Goal: Information Seeking & Learning: Learn about a topic

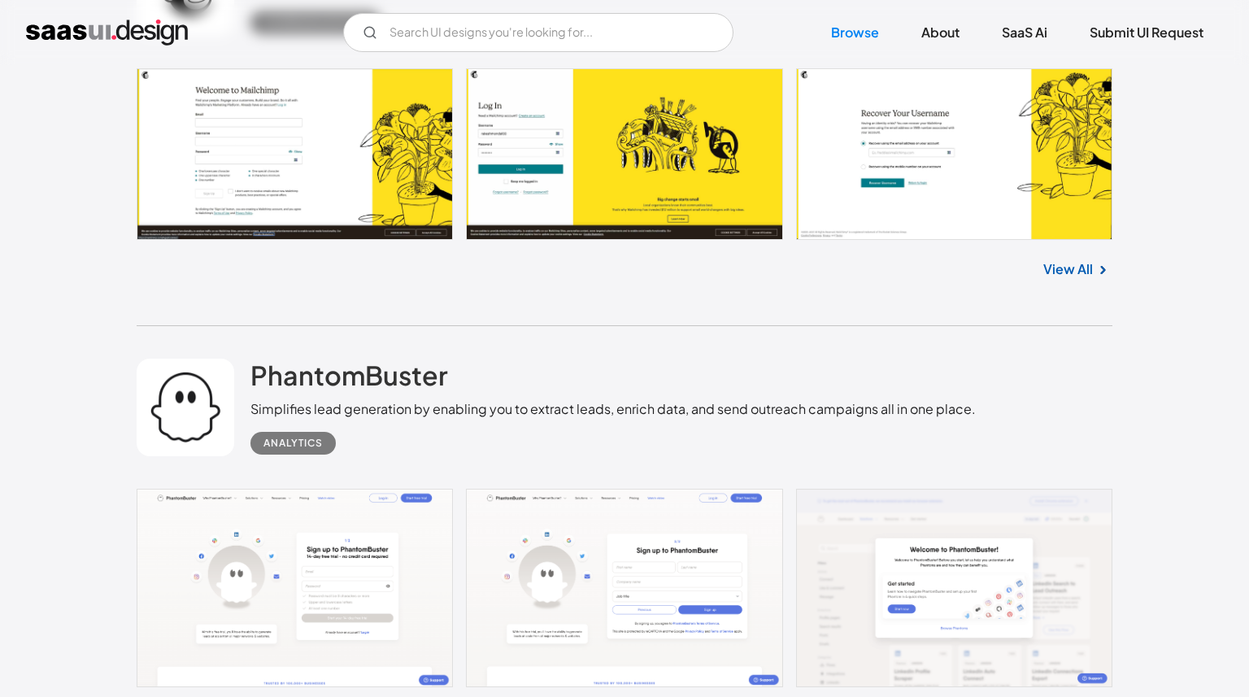
scroll to position [3935, 0]
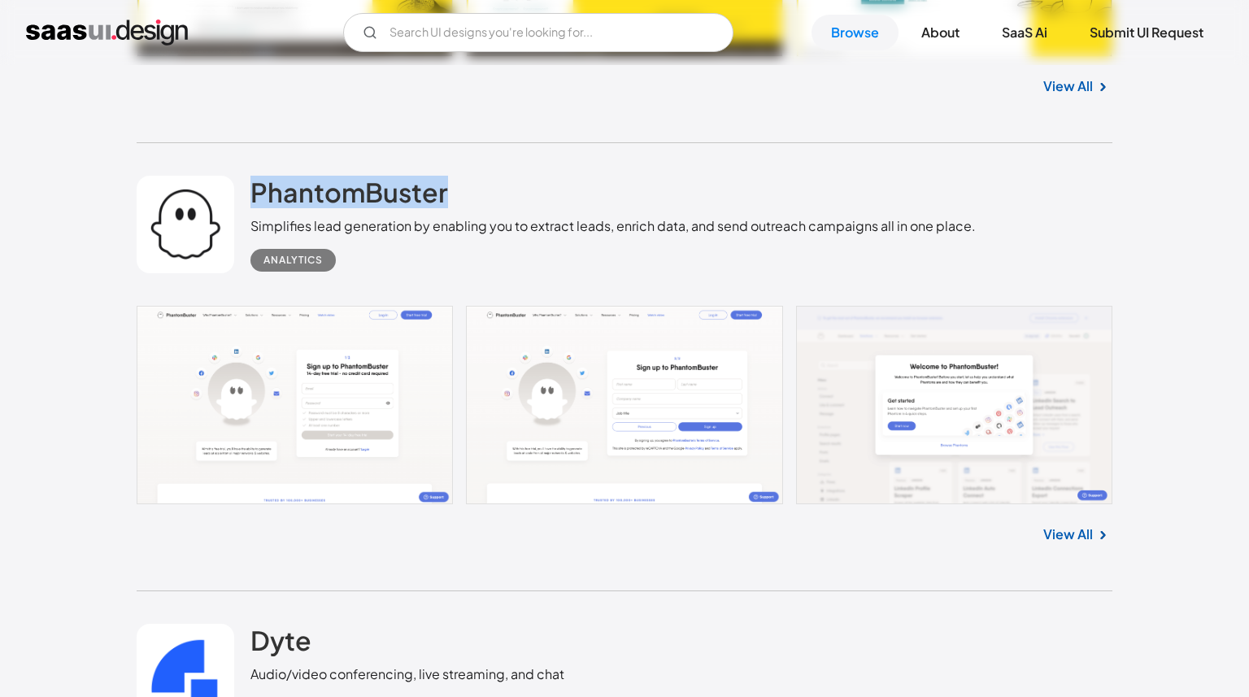
drag, startPoint x: 391, startPoint y: 194, endPoint x: 242, endPoint y: 180, distance: 149.5
click at [242, 180] on div "PhantomBuster Simplifies lead generation by enabling you to extract leads, enri…" at bounding box center [625, 224] width 976 height 163
copy div "PhantomBuster"
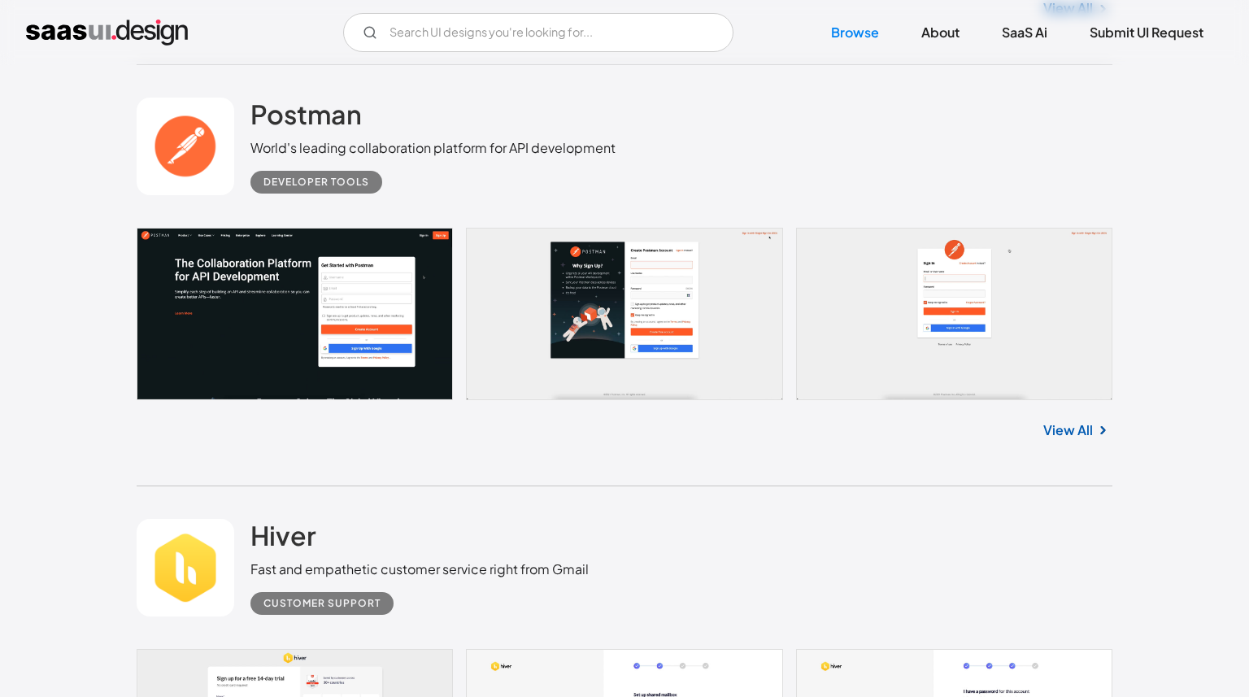
scroll to position [6196, 0]
click at [304, 90] on div "Postman World's leading collaboration platform for API development Developer to…" at bounding box center [625, 146] width 976 height 163
drag, startPoint x: 270, startPoint y: 119, endPoint x: 255, endPoint y: 118, distance: 15.5
click at [255, 118] on div "Postman World's leading collaboration platform for API development Developer to…" at bounding box center [433, 146] width 365 height 96
copy h2 "Postman"
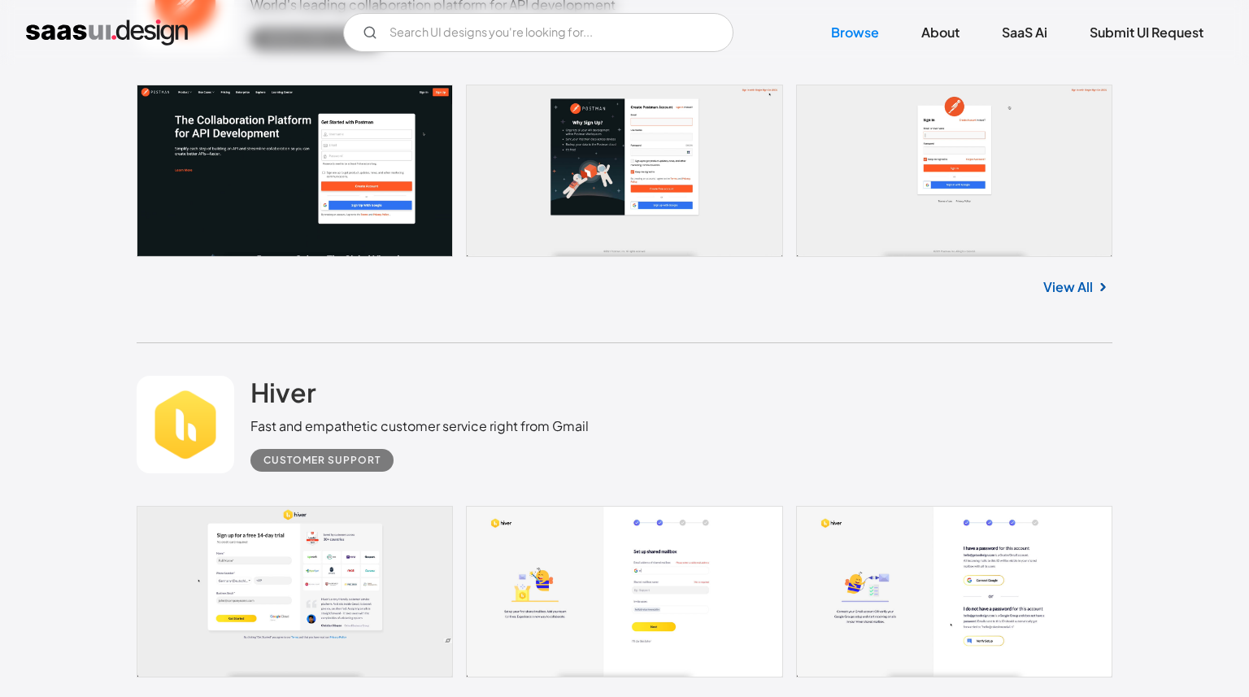
scroll to position [6379, 0]
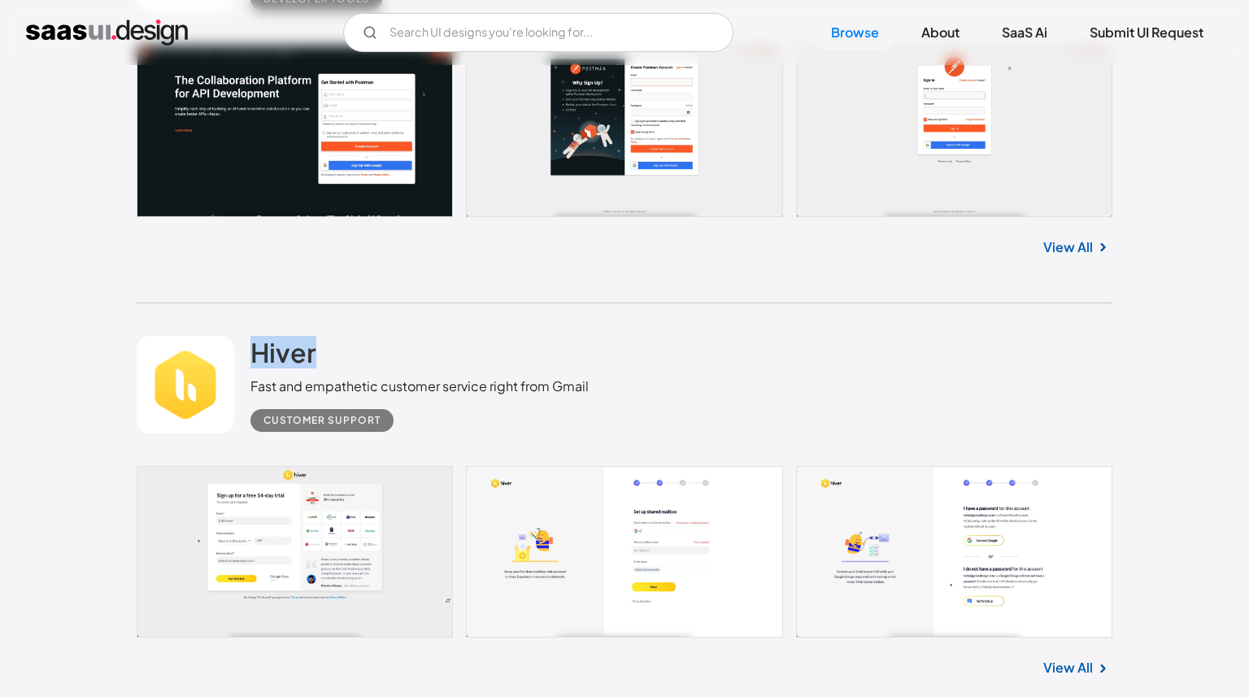
drag, startPoint x: 348, startPoint y: 354, endPoint x: 250, endPoint y: 355, distance: 98.4
click at [250, 355] on div "Hiver Fast and empathetic customer service right from Gmail Customer Support" at bounding box center [625, 384] width 976 height 163
copy h2 "Hiver"
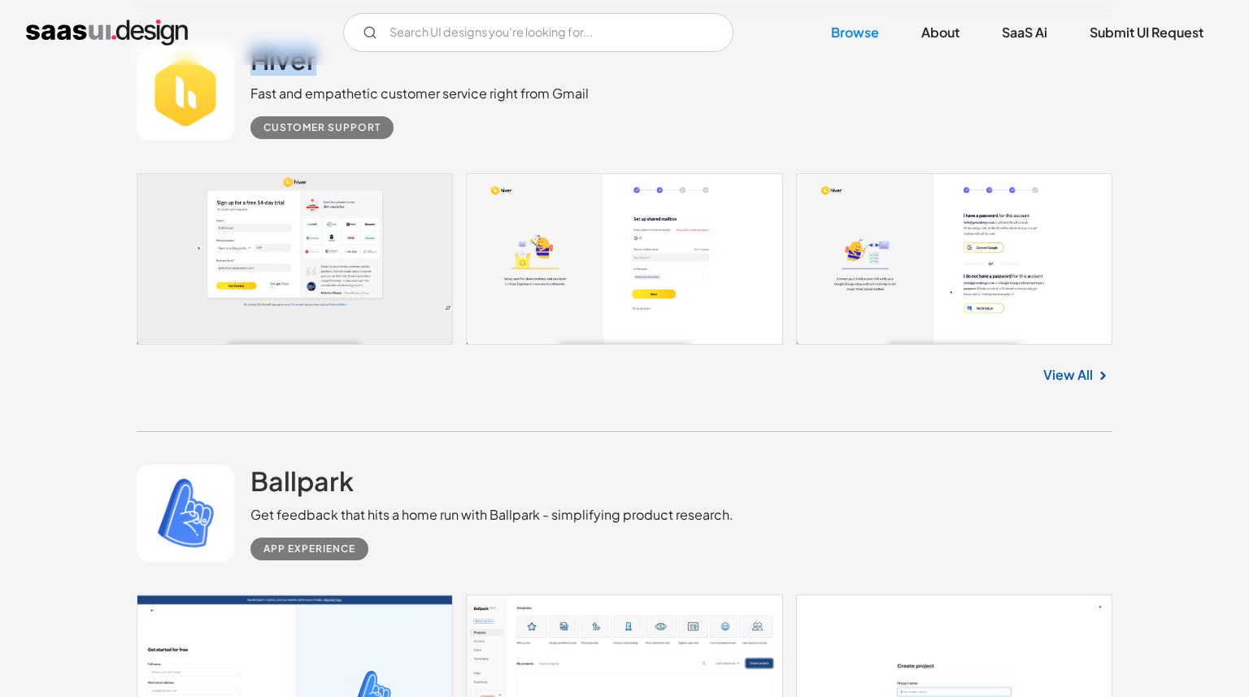
scroll to position [6882, 0]
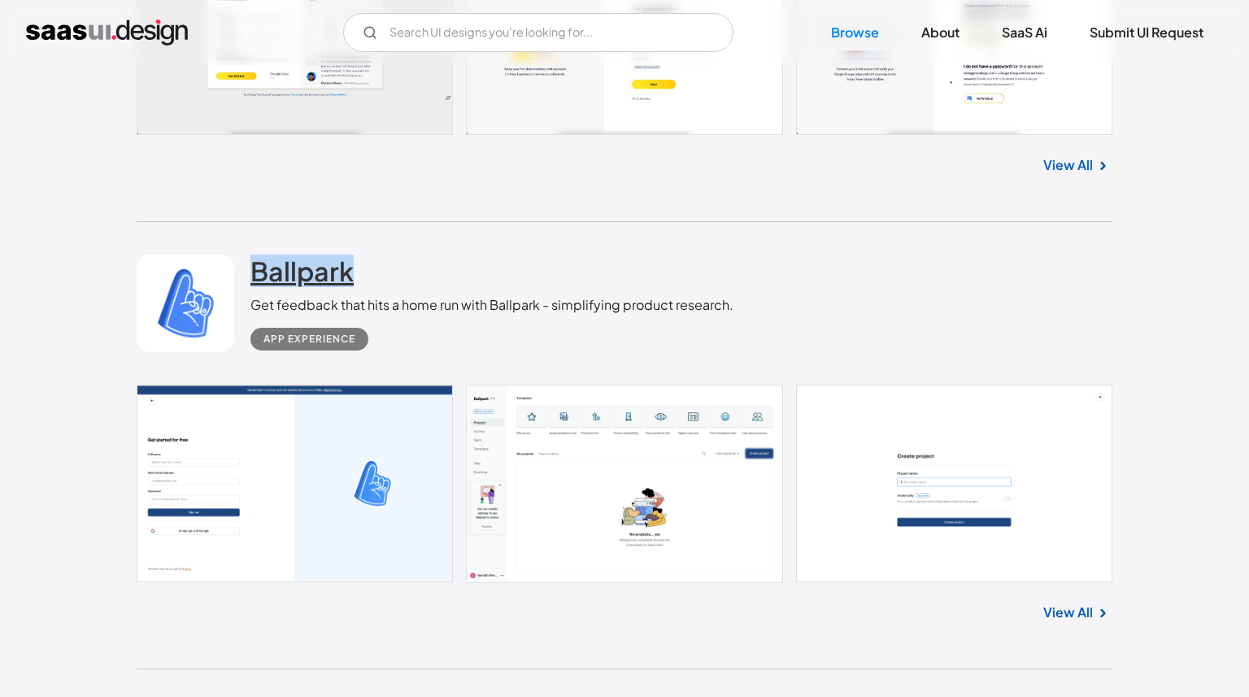
drag, startPoint x: 417, startPoint y: 256, endPoint x: 259, endPoint y: 266, distance: 158.9
click at [259, 266] on div "Ballpark Get feedback that hits a home run with Ballpark - simplifying product …" at bounding box center [492, 303] width 483 height 96
copy h2 "Ballpark"
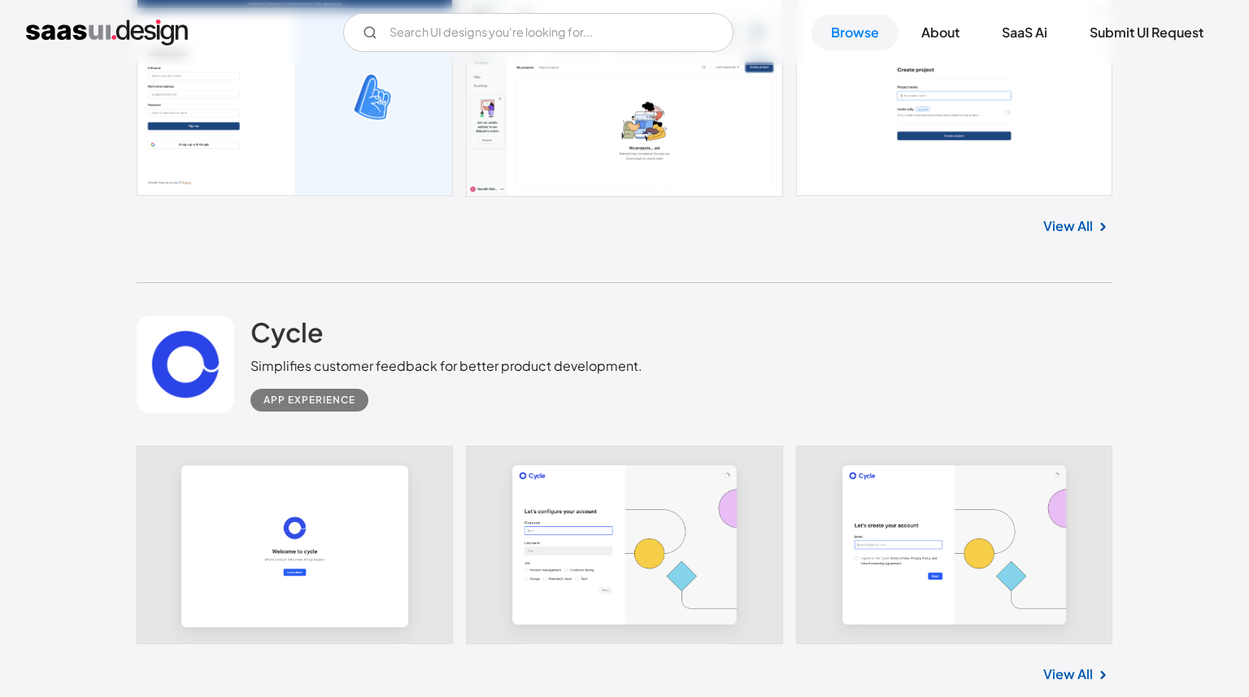
scroll to position [7289, 0]
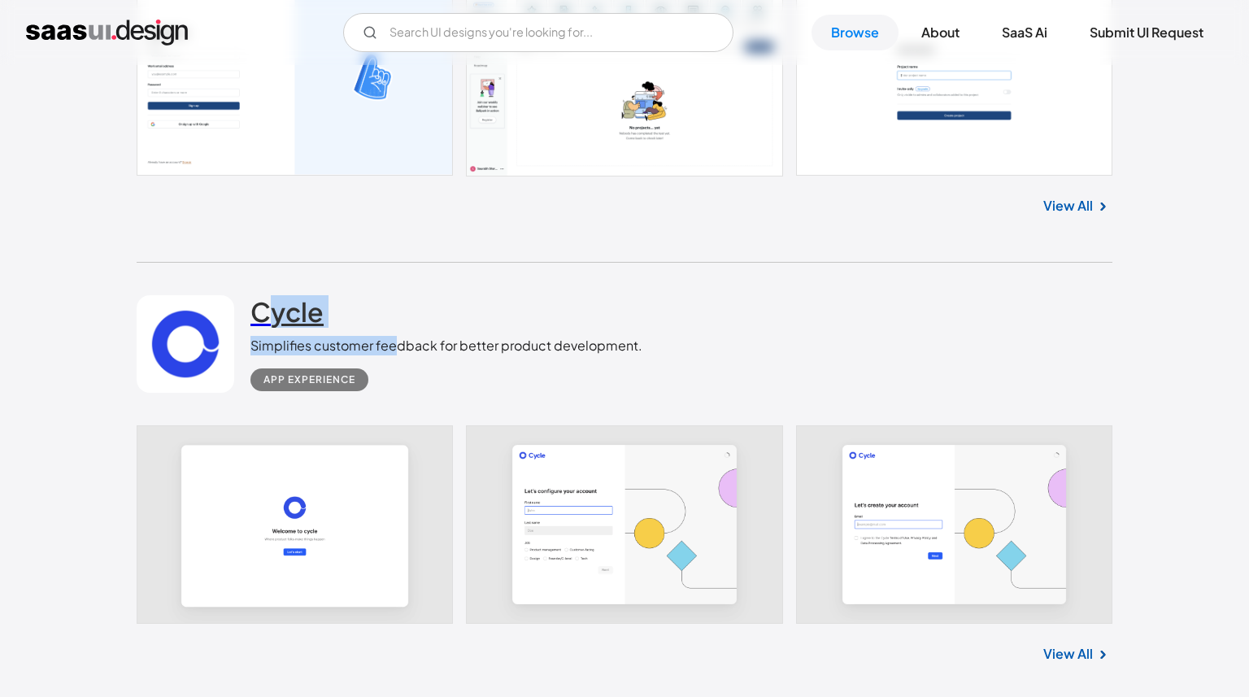
drag, startPoint x: 394, startPoint y: 339, endPoint x: 297, endPoint y: 320, distance: 98.8
click at [264, 325] on div "Cycle Simplifies customer feedback for better product development. App Experien…" at bounding box center [447, 343] width 392 height 96
click at [298, 319] on h2 "Cycle" at bounding box center [287, 311] width 73 height 33
click at [424, 390] on div "App Experience" at bounding box center [447, 373] width 392 height 36
drag, startPoint x: 368, startPoint y: 307, endPoint x: 255, endPoint y: 304, distance: 112.3
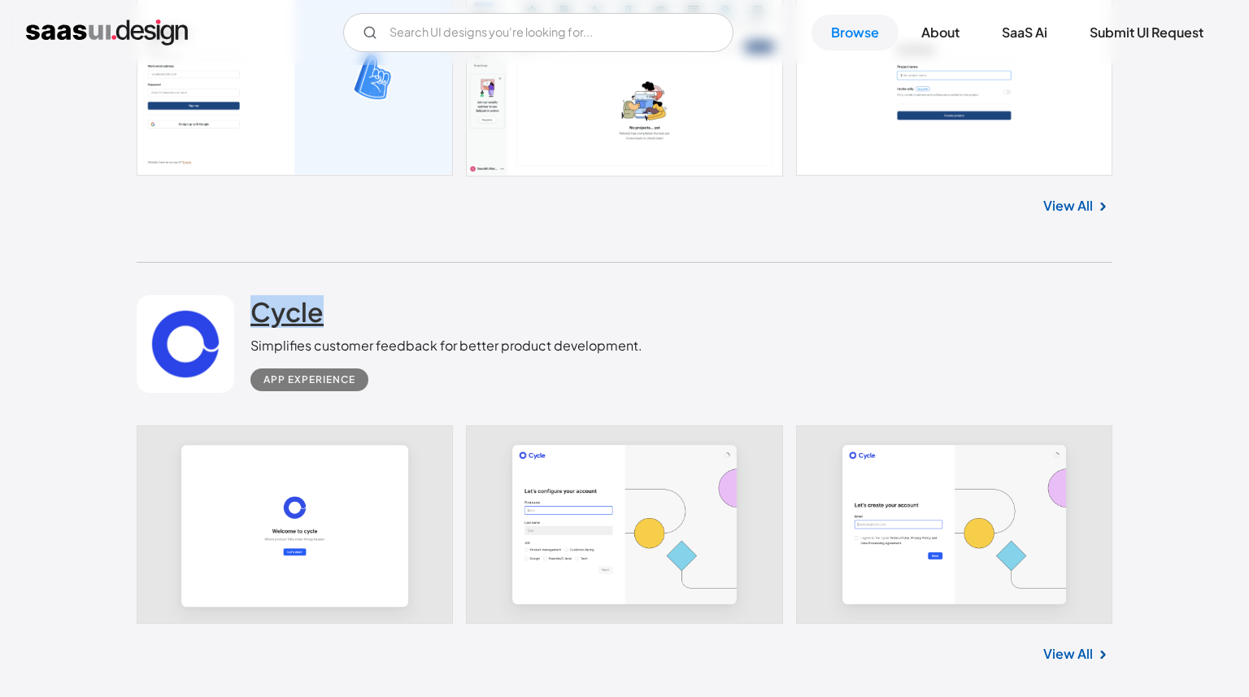
click at [256, 304] on div "Cycle Simplifies customer feedback for better product development. App Experien…" at bounding box center [447, 343] width 392 height 96
copy h2 "Cycle"
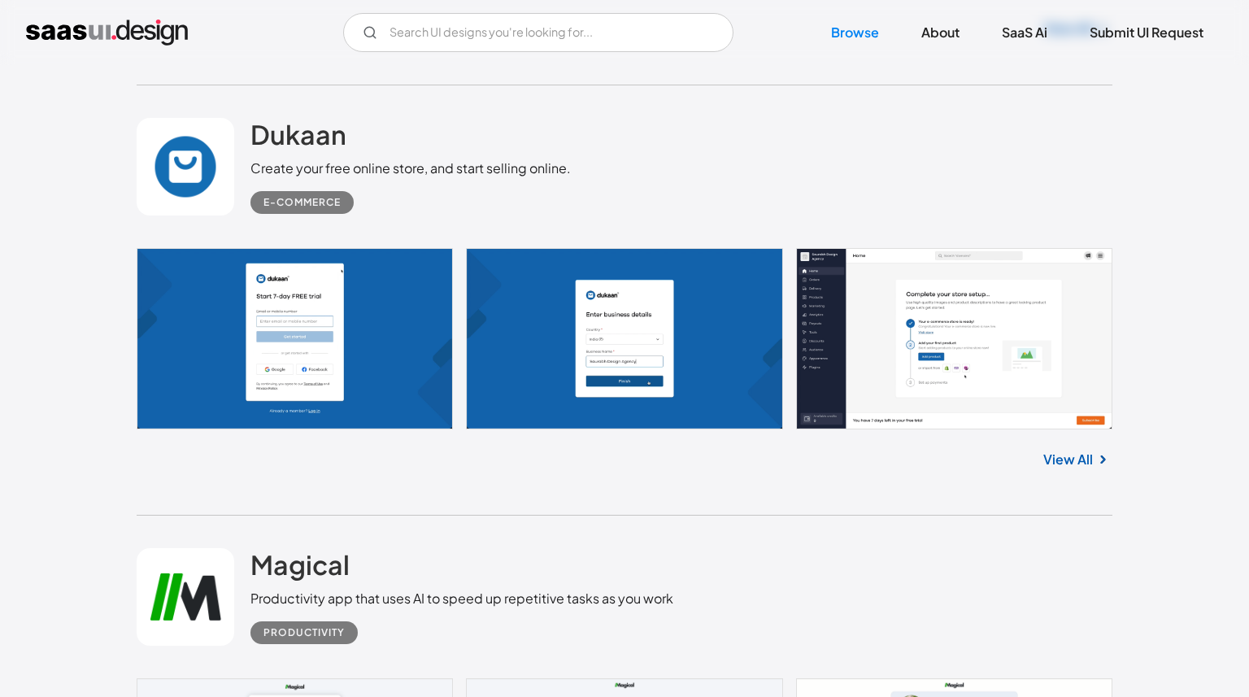
scroll to position [7913, 0]
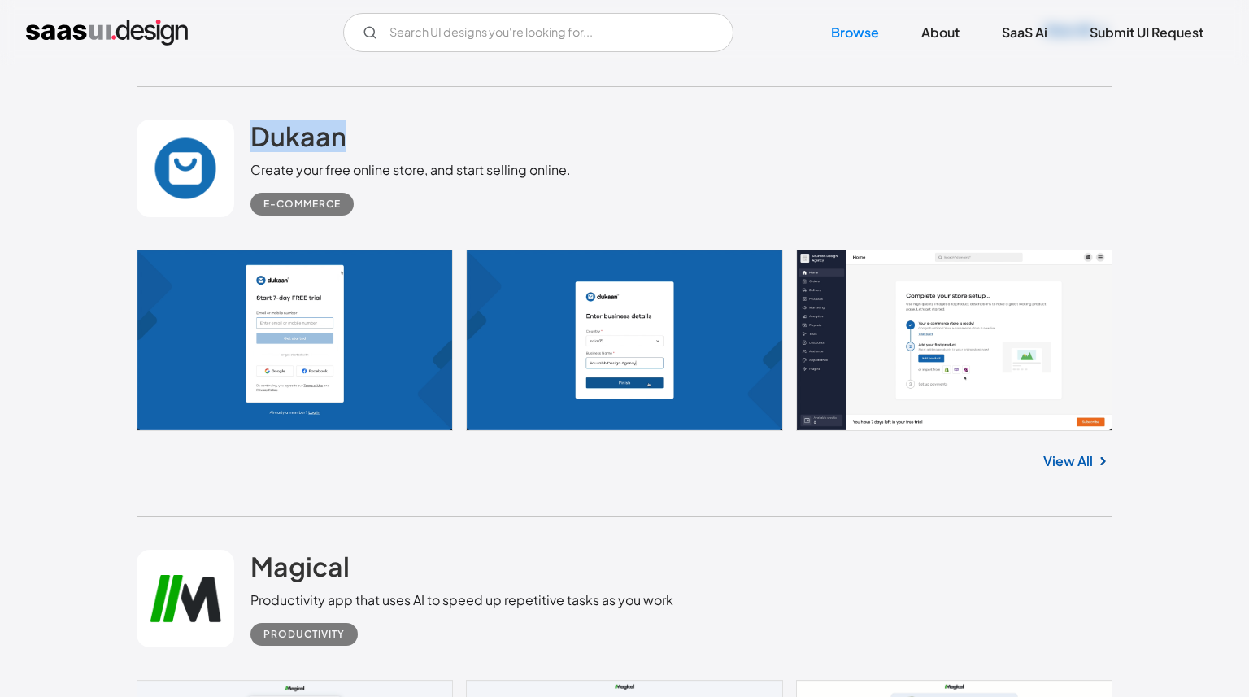
drag, startPoint x: 339, startPoint y: 126, endPoint x: 246, endPoint y: 124, distance: 93.6
click at [246, 124] on div "Dukaan Create your free online store, and start selling online. E-commerce" at bounding box center [625, 168] width 976 height 163
copy h2 "Dukaan"
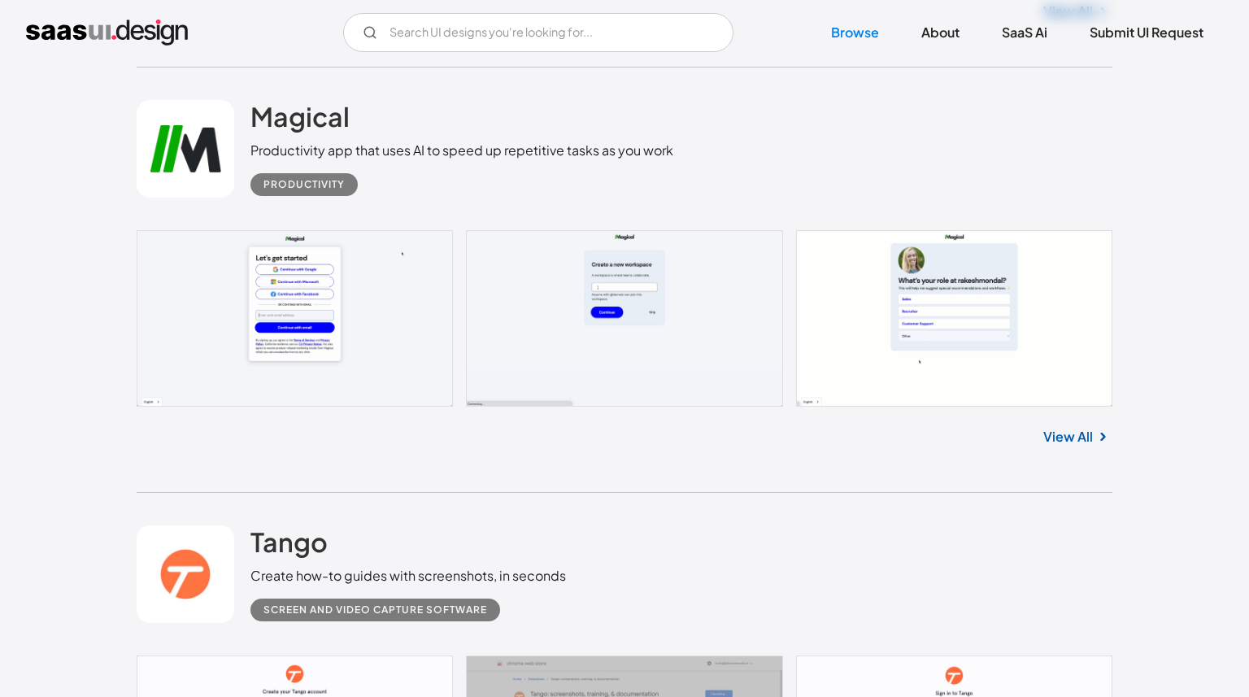
scroll to position [8617, 0]
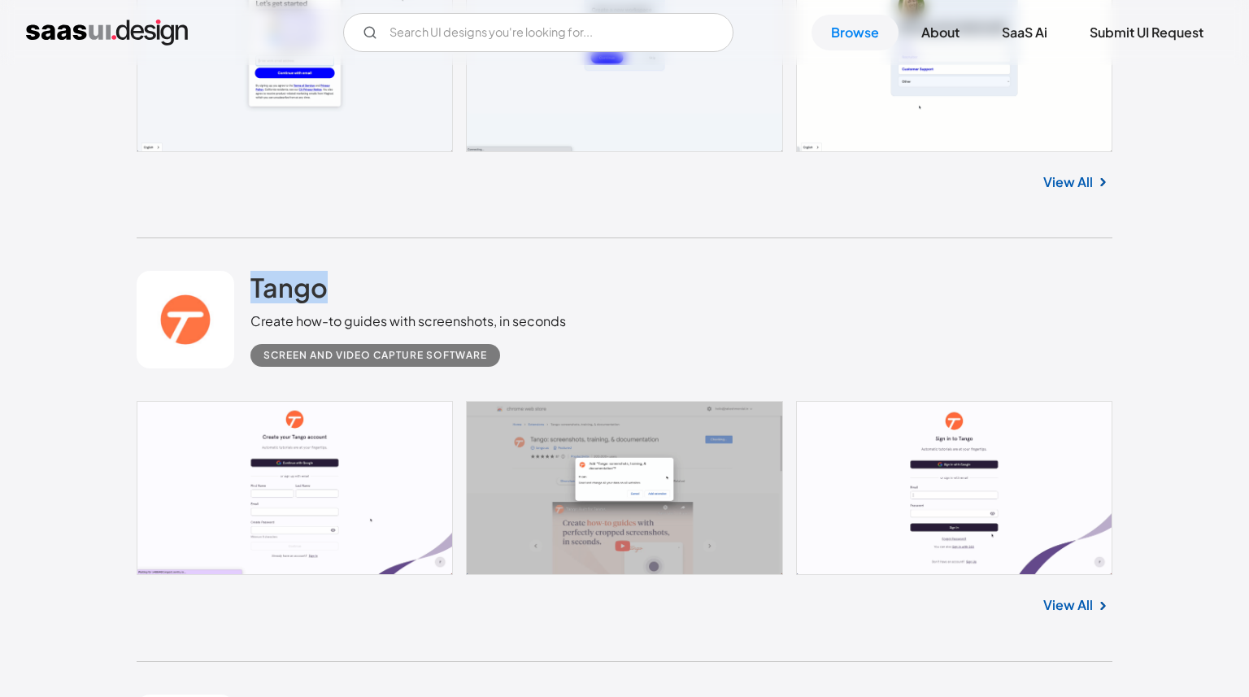
drag, startPoint x: 356, startPoint y: 286, endPoint x: 248, endPoint y: 286, distance: 108.2
click at [248, 286] on div "Tango Create how-to guides with screenshots, in seconds Screen and Video Captur…" at bounding box center [625, 319] width 976 height 163
copy h2 "Tango"
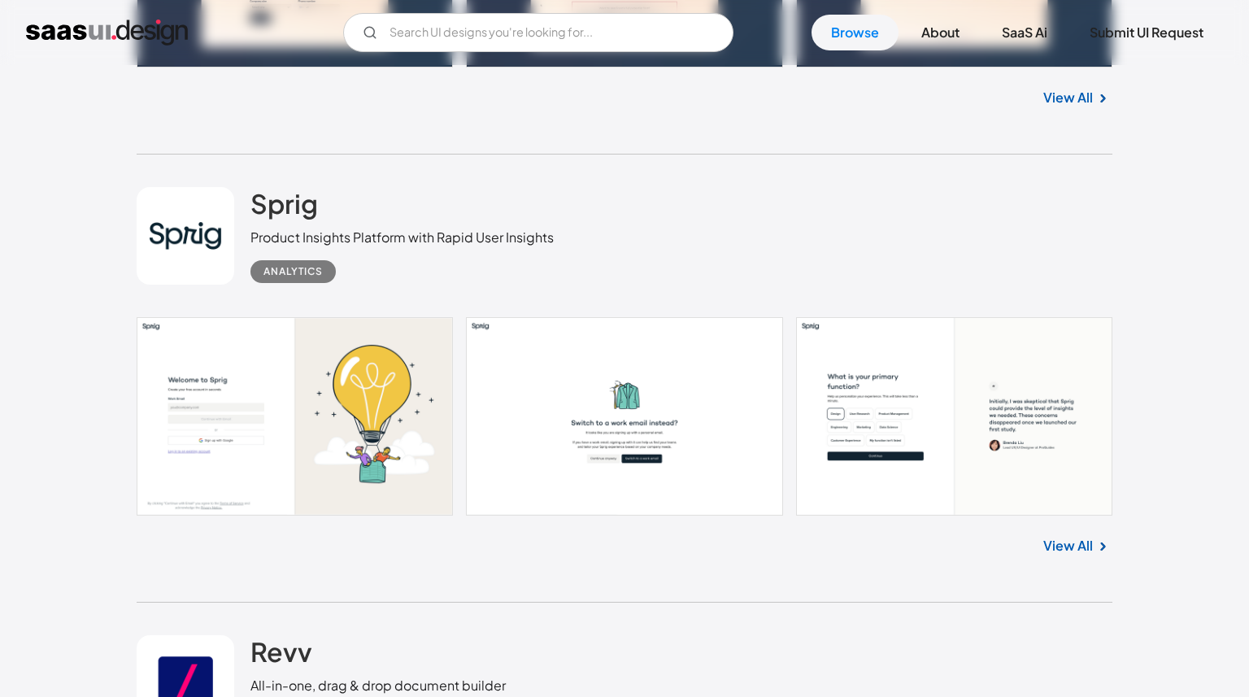
scroll to position [13840, 0]
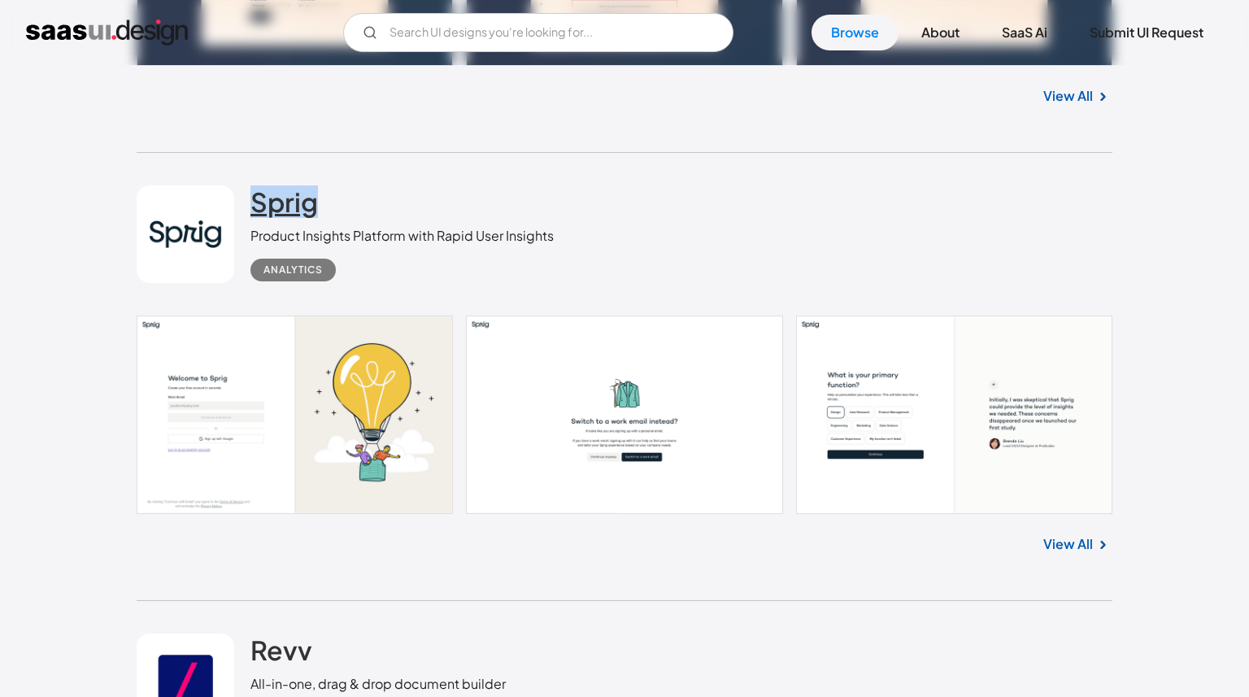
drag, startPoint x: 300, startPoint y: 200, endPoint x: 251, endPoint y: 201, distance: 48.8
click at [251, 201] on div "Sprig Product Insights Platform with Rapid User Insights Analytics" at bounding box center [402, 233] width 303 height 96
copy h2 "Sprig"
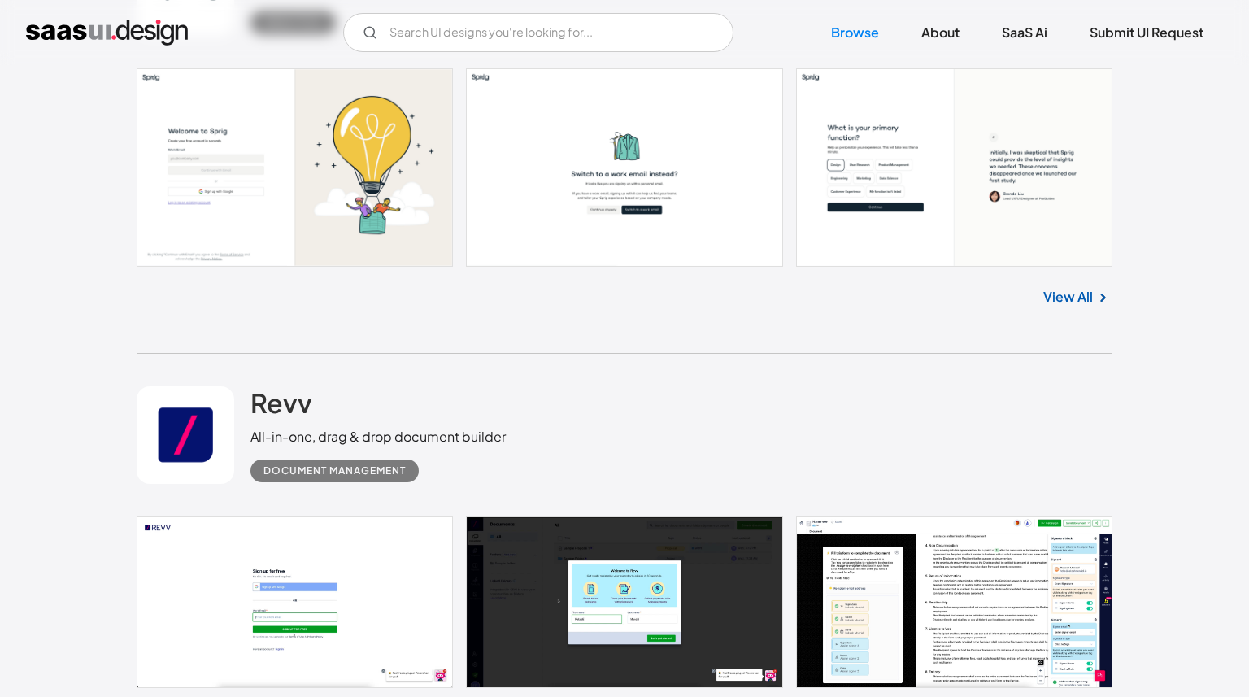
scroll to position [14231, 0]
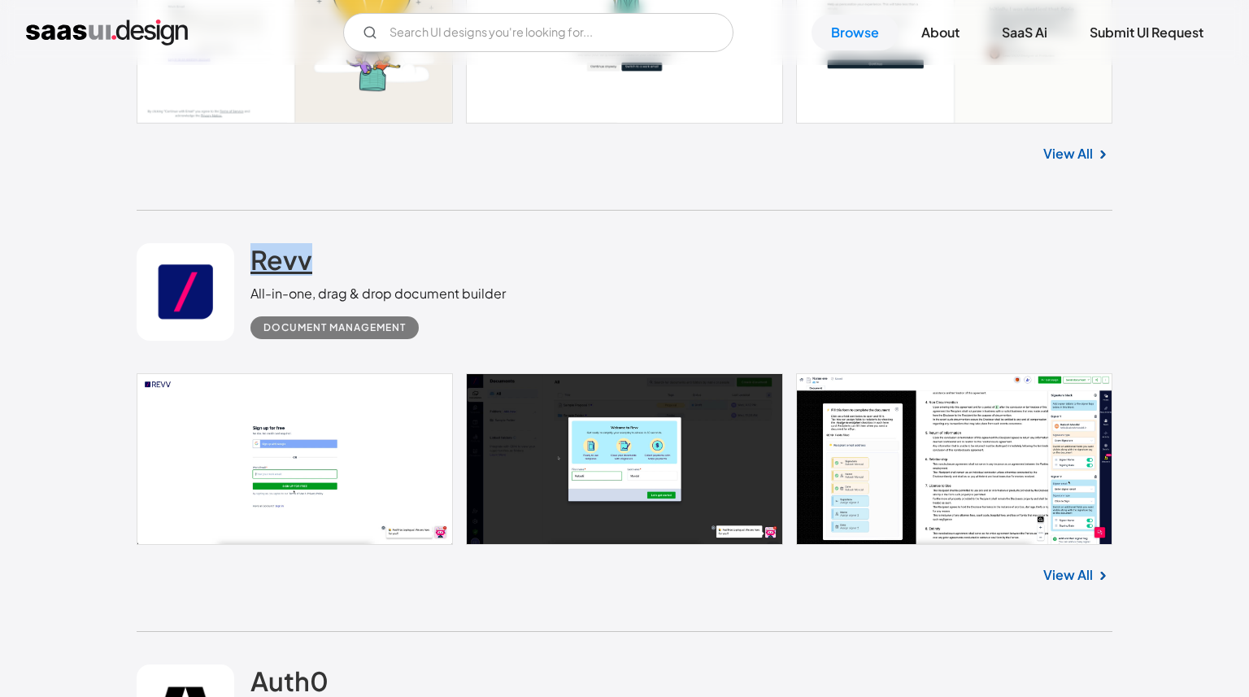
drag, startPoint x: 344, startPoint y: 255, endPoint x: 271, endPoint y: 251, distance: 73.4
click at [230, 255] on div "Revv All-in-one, drag & drop document builder Document Management" at bounding box center [625, 292] width 976 height 163
copy div "Revv"
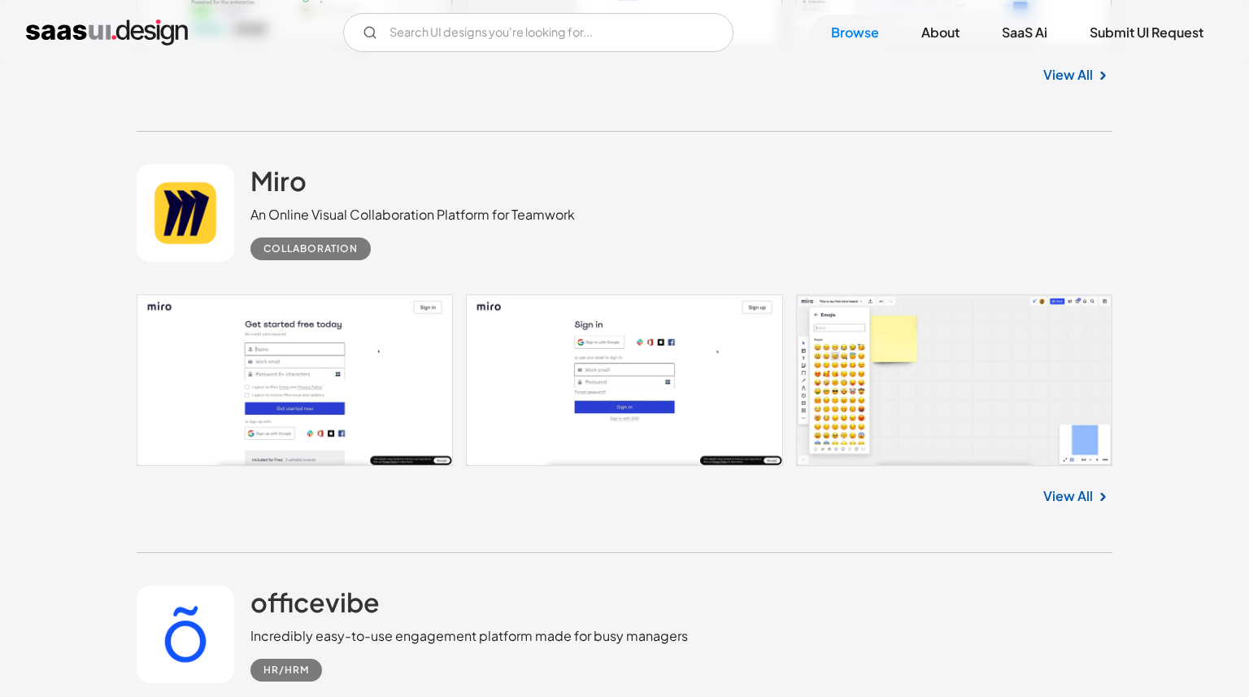
scroll to position [15463, 0]
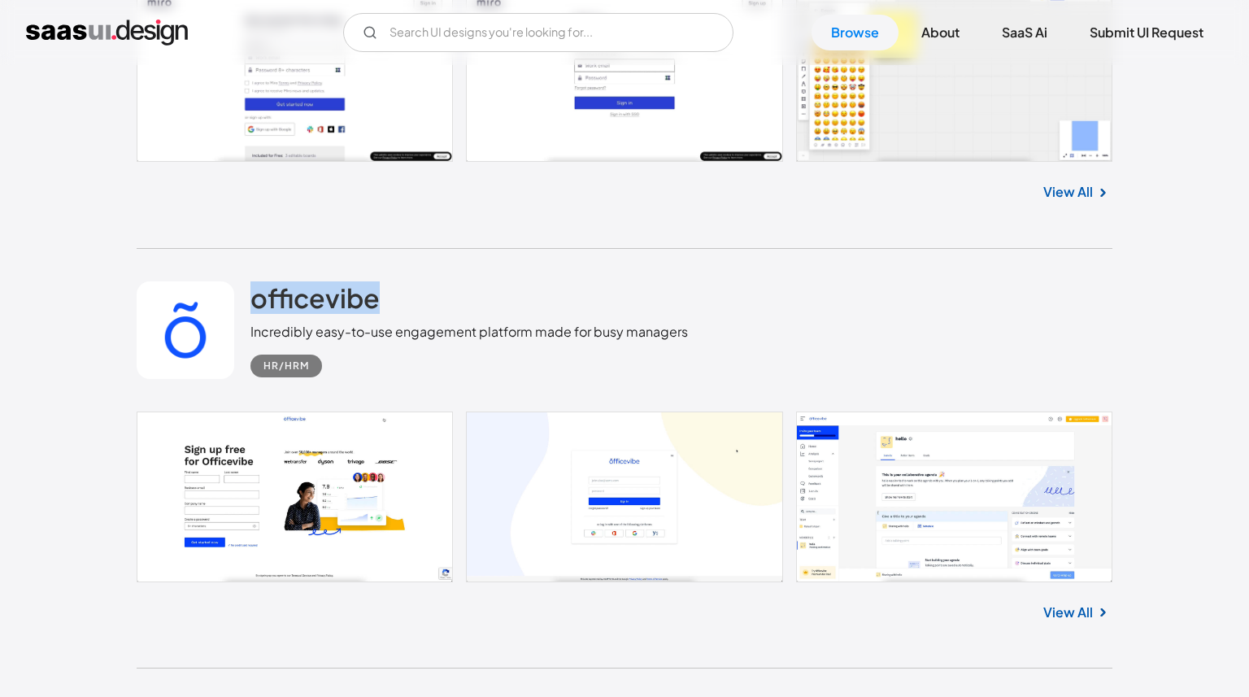
drag, startPoint x: 400, startPoint y: 299, endPoint x: 244, endPoint y: 293, distance: 156.3
click at [244, 293] on div "officevibe Incredibly easy-to-use engagement platform made for busy managers HR…" at bounding box center [625, 330] width 976 height 163
copy h2 "officevibe"
